Goal: Find specific page/section

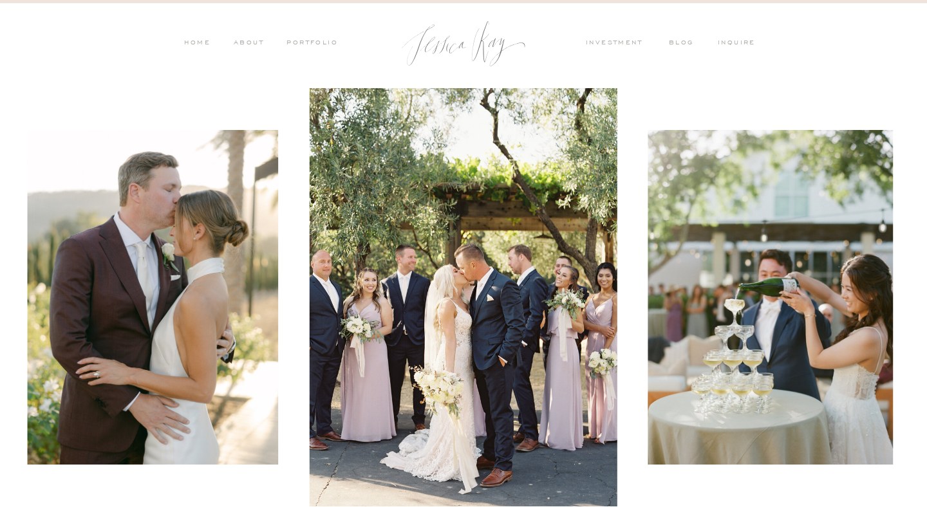
click at [245, 48] on nav "ABOUT" at bounding box center [246, 44] width 33 height 12
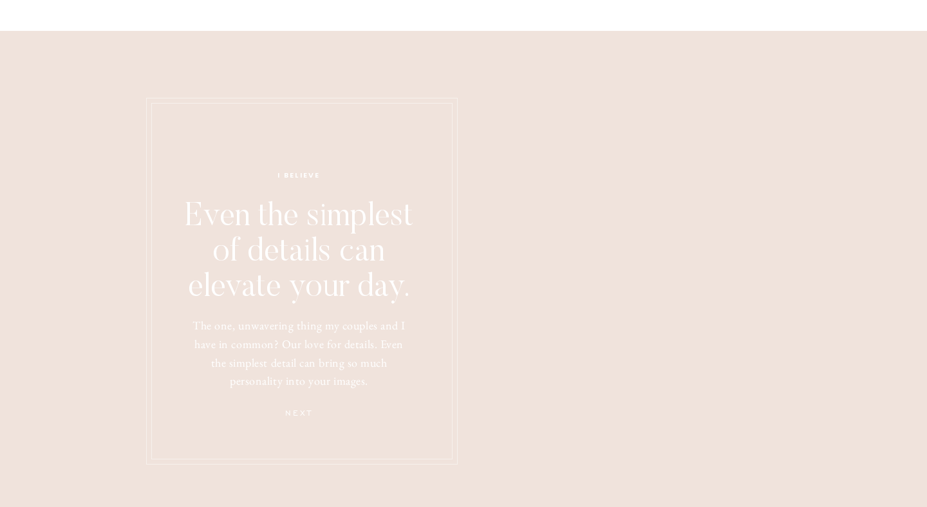
scroll to position [3446, 0]
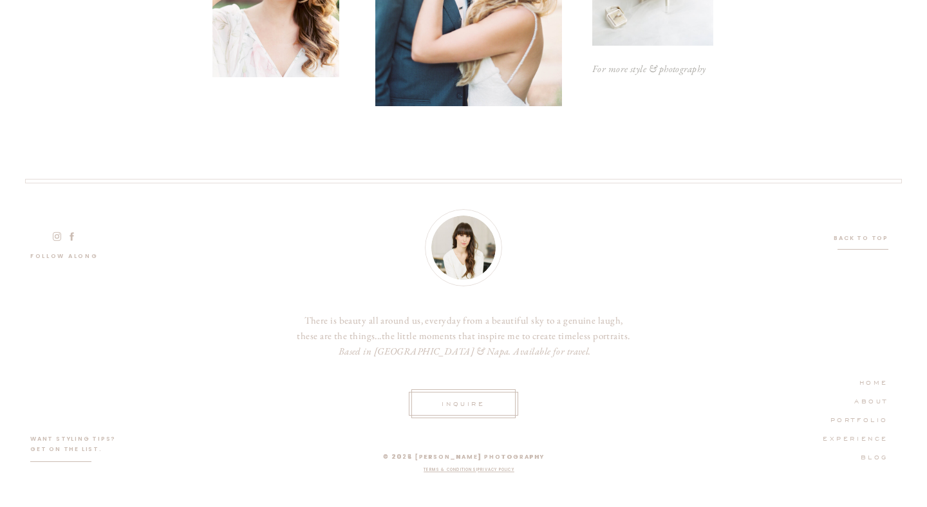
click at [464, 406] on p "INquire" at bounding box center [464, 403] width 52 height 12
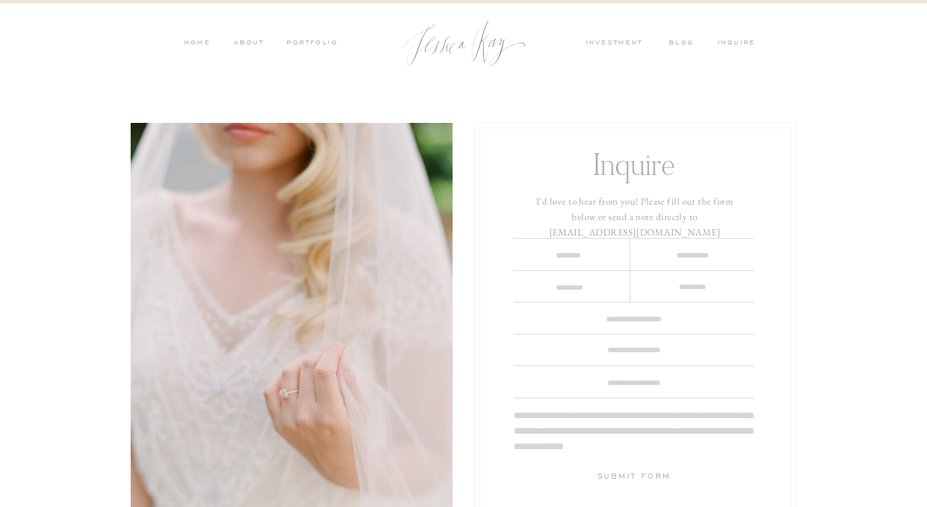
click at [619, 45] on nav "investment" at bounding box center [617, 44] width 63 height 12
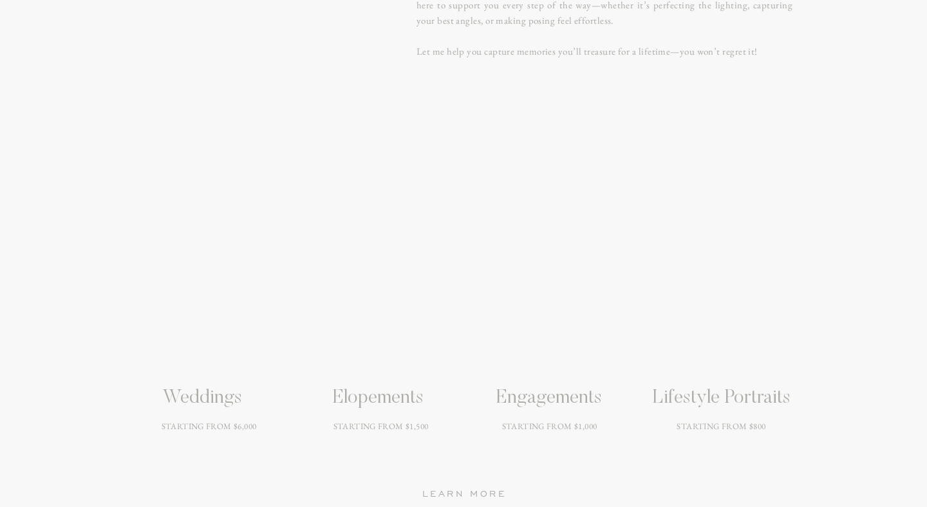
scroll to position [1650, 0]
